Goal: Information Seeking & Learning: Learn about a topic

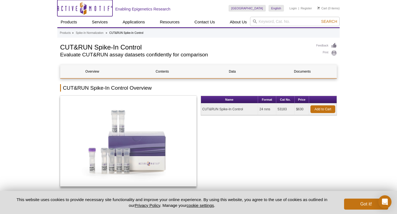
click at [87, 6] on icon "Active Motif Logo" at bounding box center [84, 7] width 55 height 13
click at [77, 15] on link "Active Motif Logo" at bounding box center [84, 8] width 55 height 16
click at [84, 10] on icon "Active Motif Logo" at bounding box center [84, 7] width 55 height 13
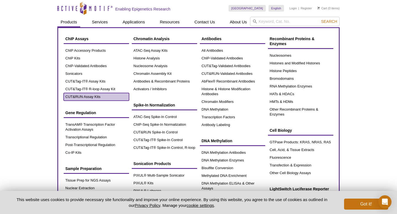
click at [104, 96] on link "CUT&RUN Assay Kits" at bounding box center [96, 97] width 65 height 8
click at [90, 96] on link "CUT&RUN Assay Kits" at bounding box center [96, 97] width 65 height 8
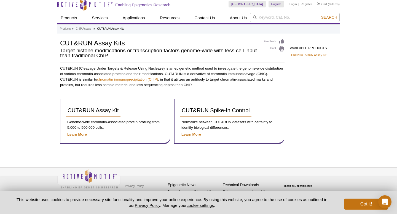
scroll to position [6, 0]
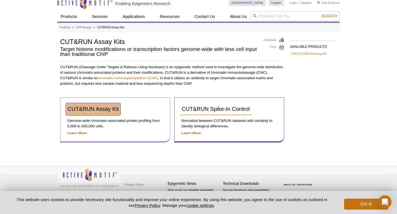
click at [101, 113] on link "CUT&RUN Assay Kit" at bounding box center [93, 109] width 55 height 12
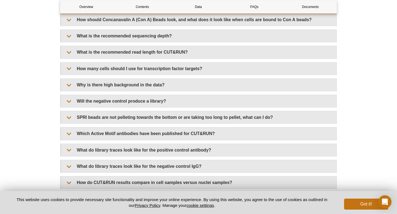
scroll to position [1695, 0]
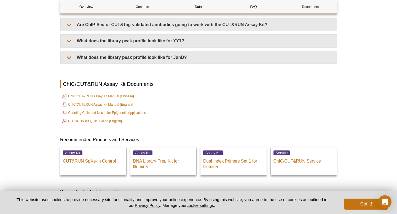
scroll to position [1854, 0]
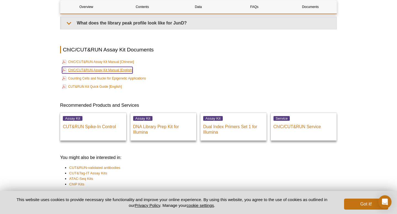
click at [102, 71] on link "ChIC/CUT&RUN Assay Kit Manual [English]" at bounding box center [97, 70] width 71 height 7
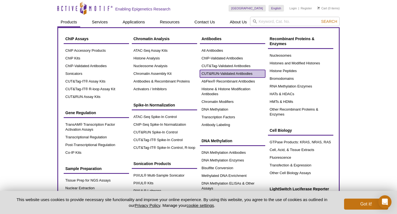
click at [222, 73] on link "CUT&RUN-Validated Antibodies" at bounding box center [232, 74] width 65 height 8
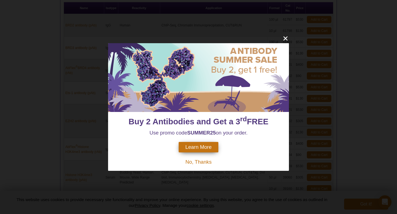
scroll to position [257, 0]
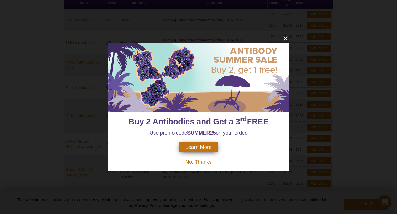
click at [204, 160] on span "No, Thanks" at bounding box center [198, 162] width 26 height 6
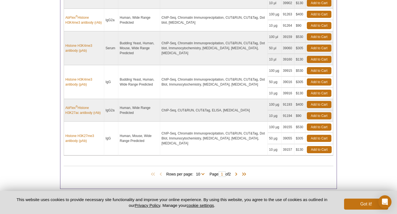
scroll to position [382, 0]
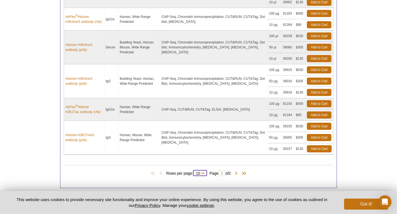
click at [200, 173] on select "10 All" at bounding box center [198, 174] width 10 height 5
select select "14"
click at [193, 172] on select "10 All" at bounding box center [198, 174] width 10 height 5
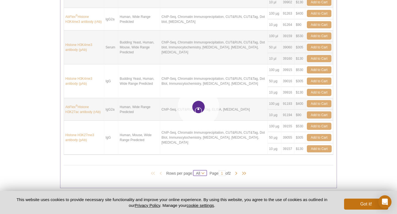
select select "14"
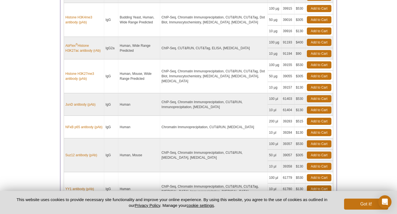
scroll to position [529, 0]
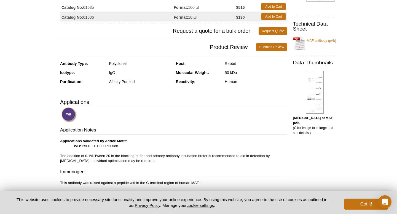
scroll to position [82, 0]
